Goal: Navigation & Orientation: Find specific page/section

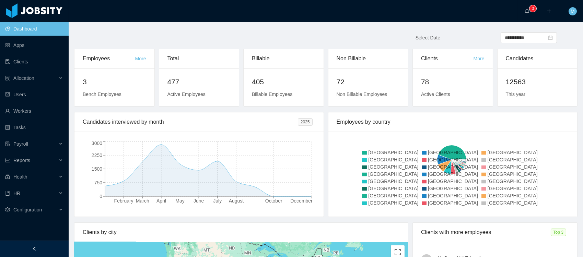
click at [528, 79] on h2 "12563" at bounding box center [537, 81] width 63 height 11
